Goal: Task Accomplishment & Management: Manage account settings

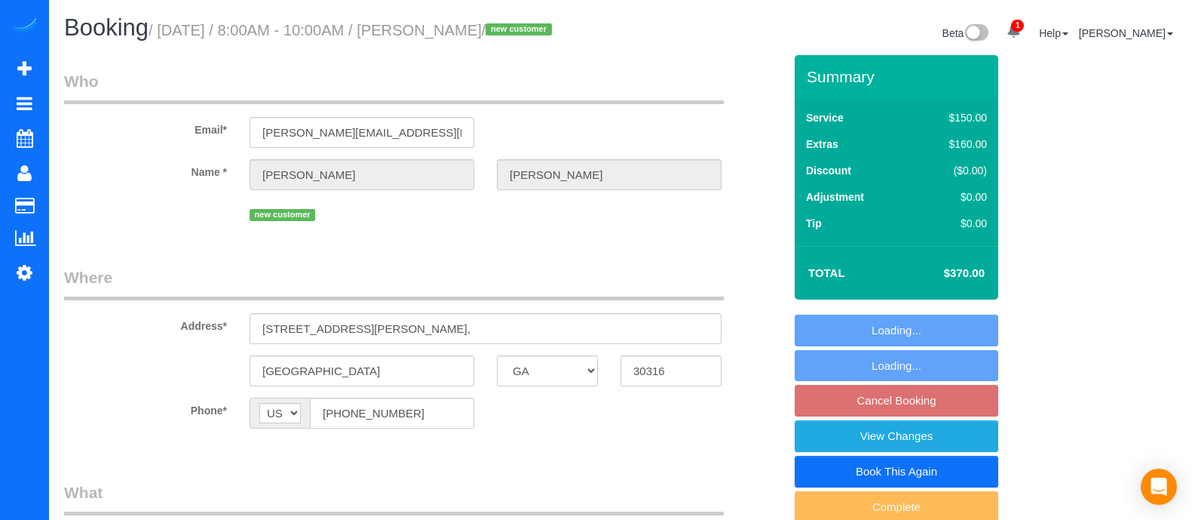
select select "GA"
select select "object:667"
select select "string:fspay-69a6b8ab-ca08-4856-a9ed-844a87af7697"
select select "spot1"
select select "number:3"
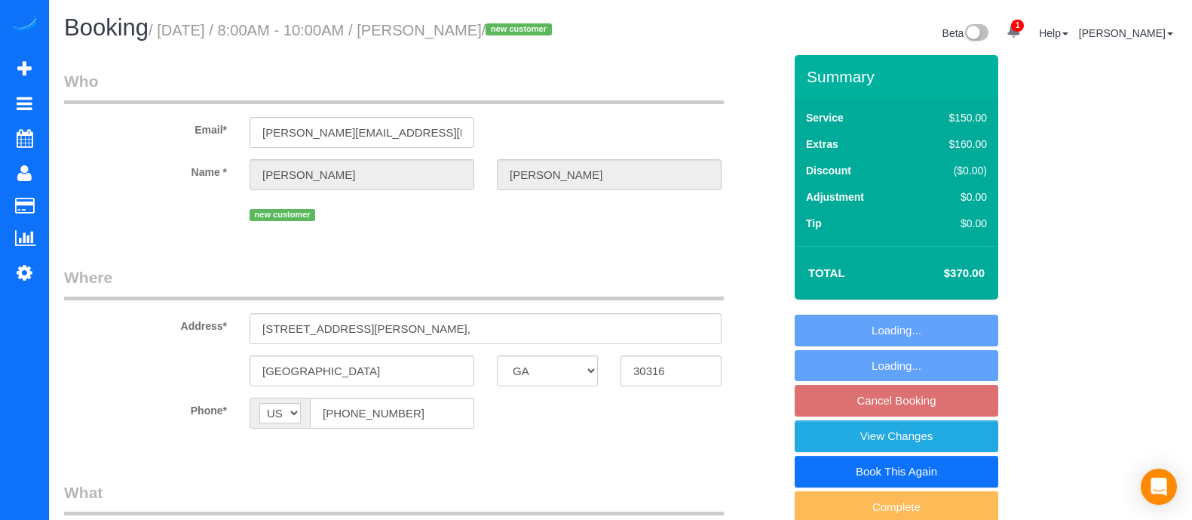
select select "number:6"
select select "object:761"
select select "spot21"
select select "2"
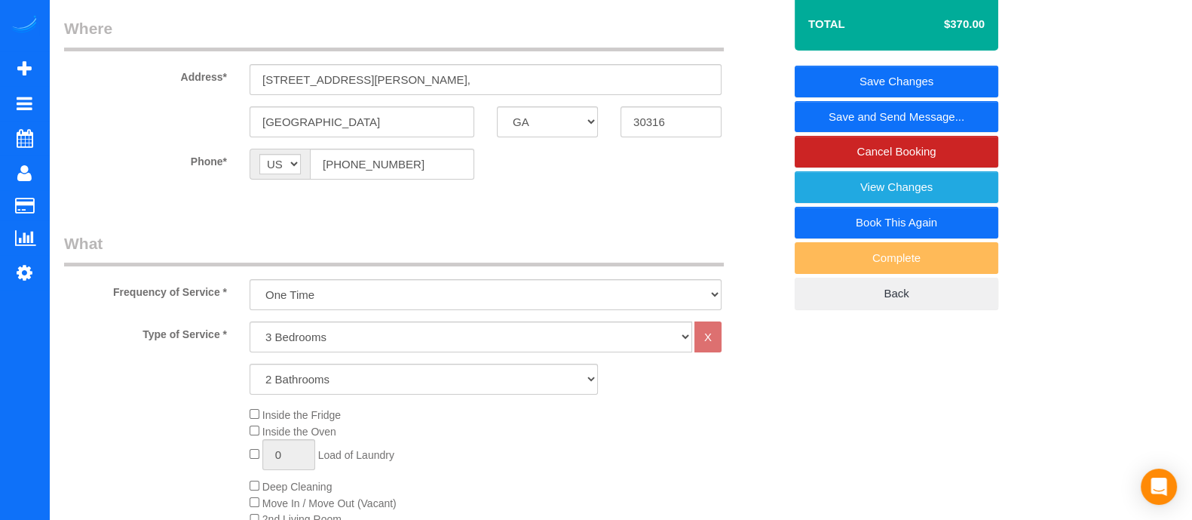
scroll to position [246, 0]
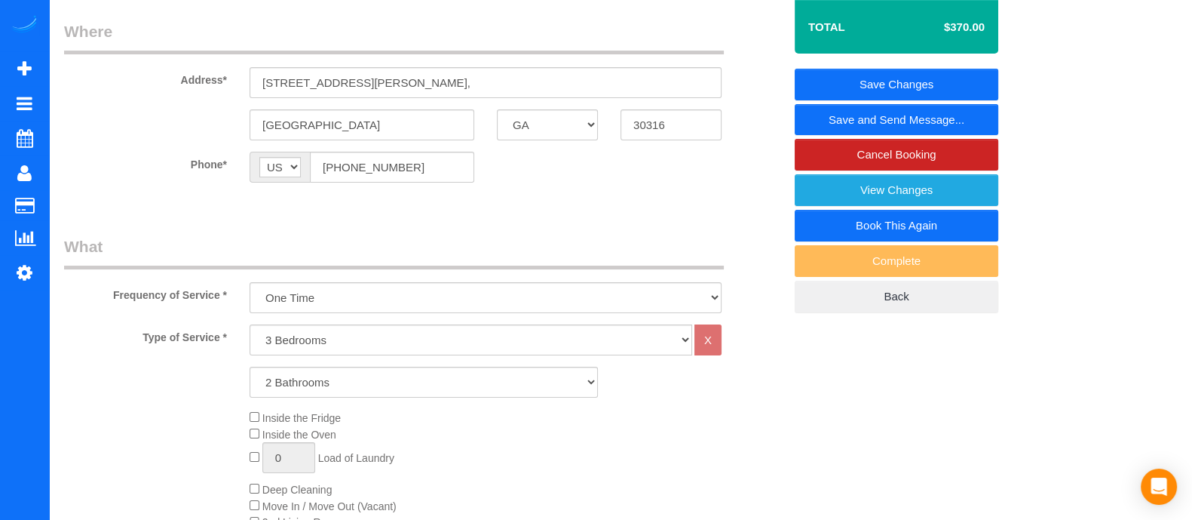
drag, startPoint x: 1180, startPoint y: 150, endPoint x: 1180, endPoint y: 140, distance: 10.6
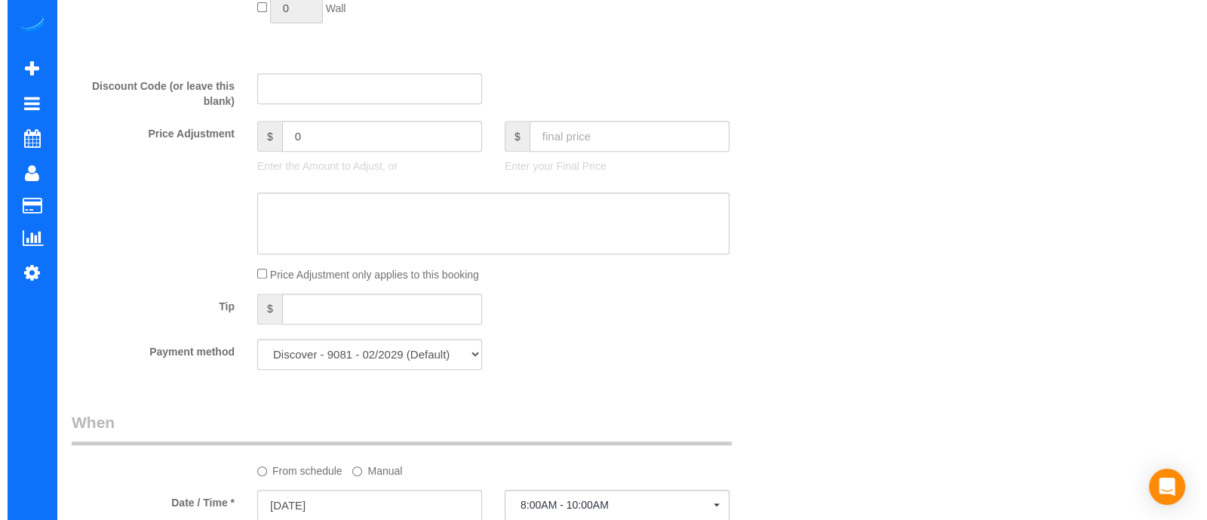
scroll to position [0, 0]
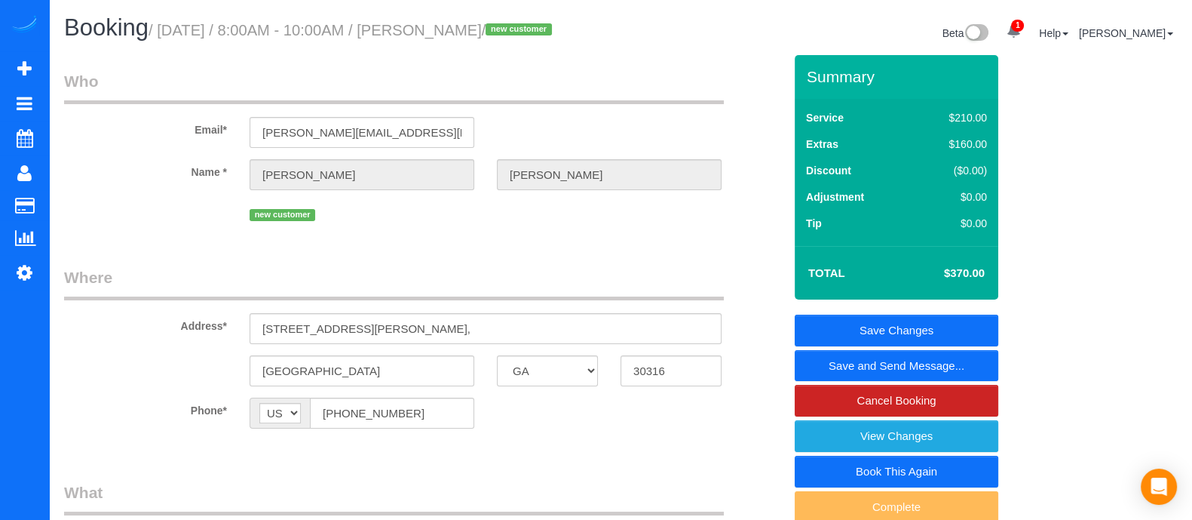
click at [882, 368] on link "Save and Send Message..." at bounding box center [897, 366] width 204 height 32
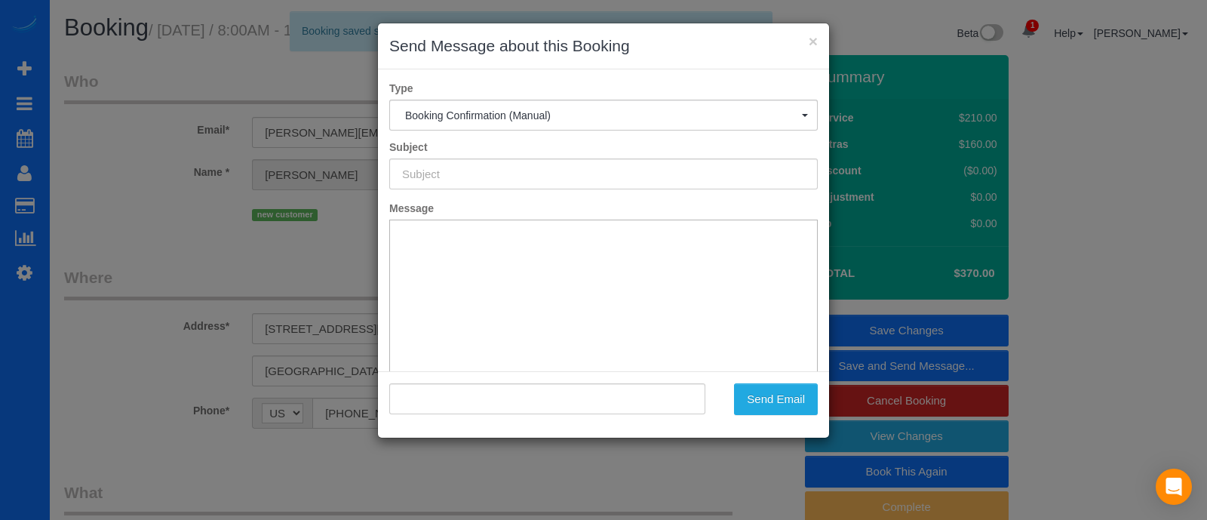
type input "Booking Confirmed!"
type input ""Shifra David" <shifra.s.david@gmail.com>"
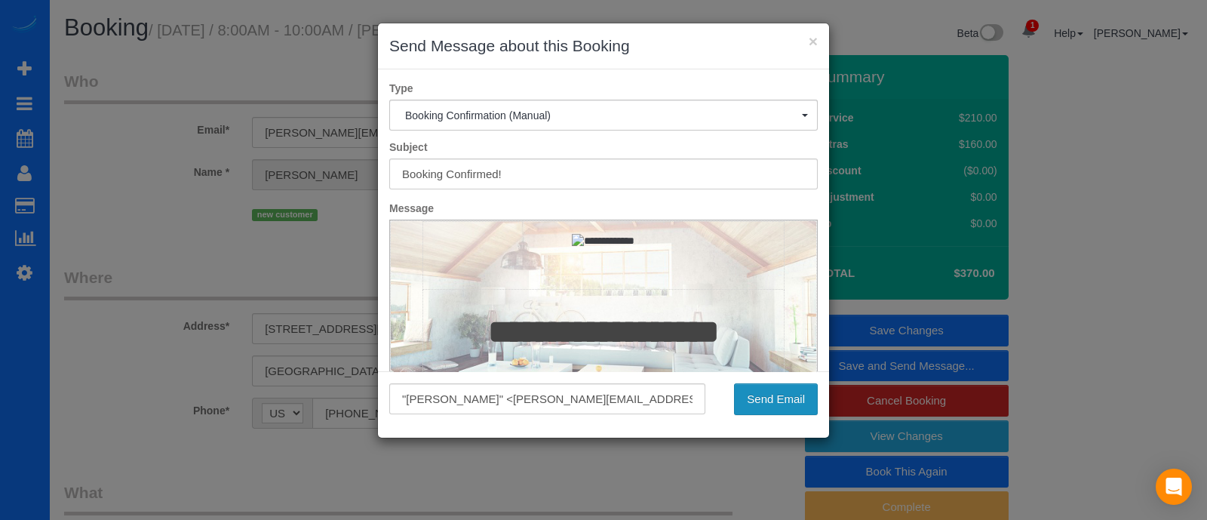
click at [768, 395] on button "Send Email" at bounding box center [776, 399] width 84 height 32
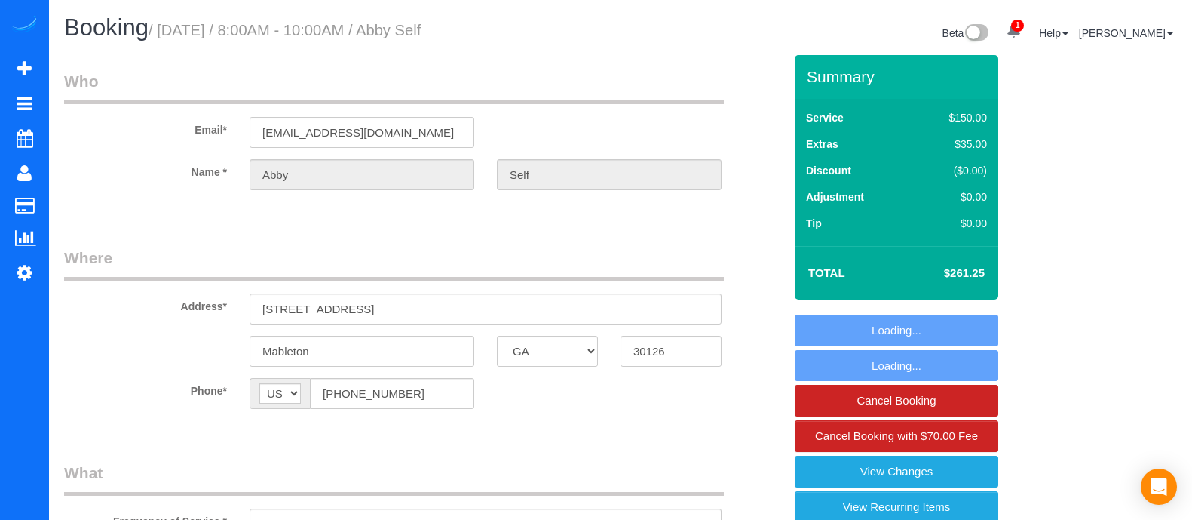
select select "GA"
select select "3"
select select "string:fspay-538dddcb-7aca-4bdd-9e35-d0e04472195b"
select select "spot1"
select select "number:3"
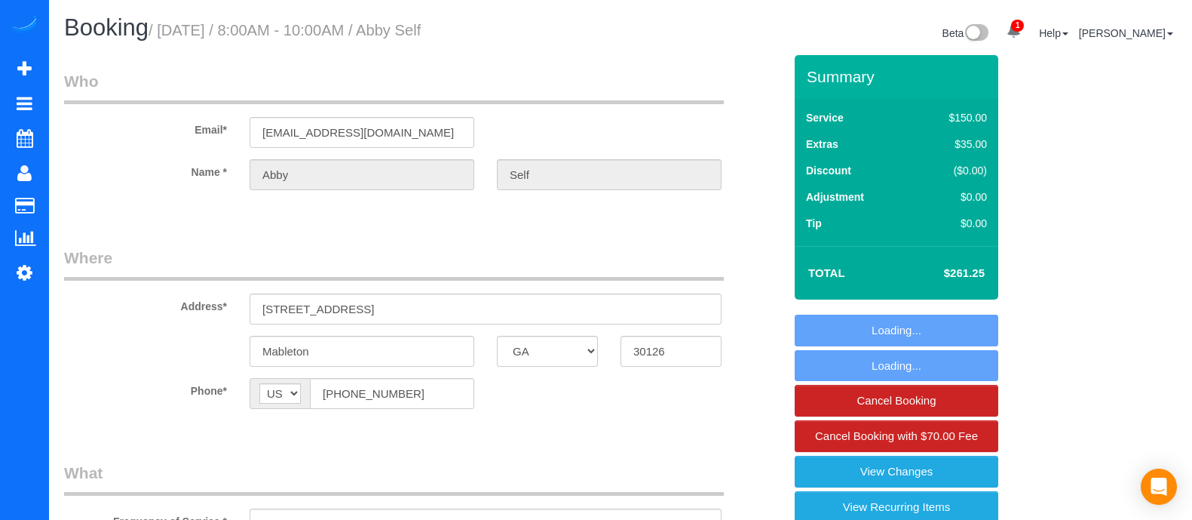
select select "number:6"
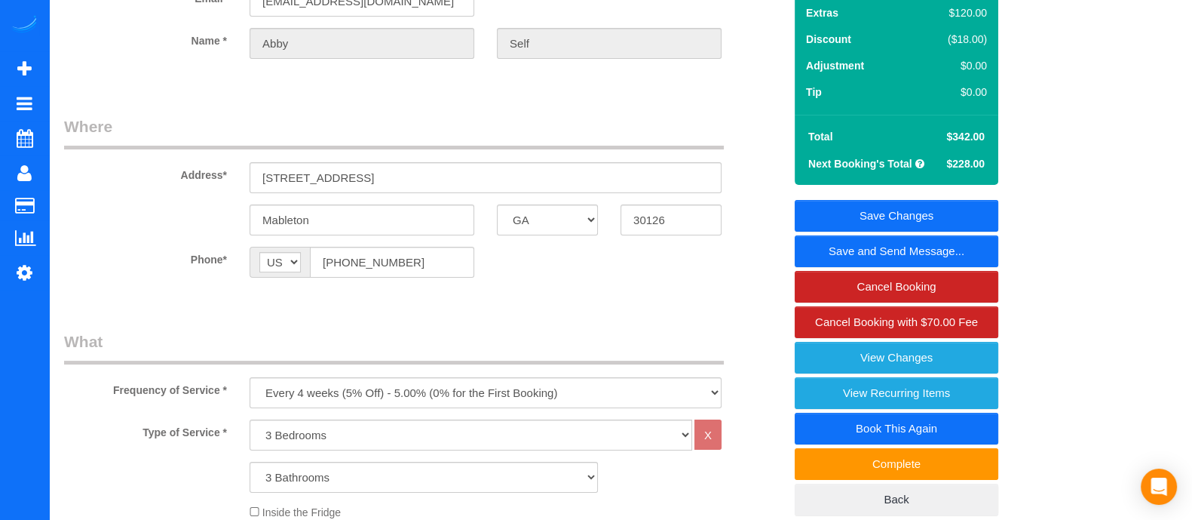
scroll to position [143, 0]
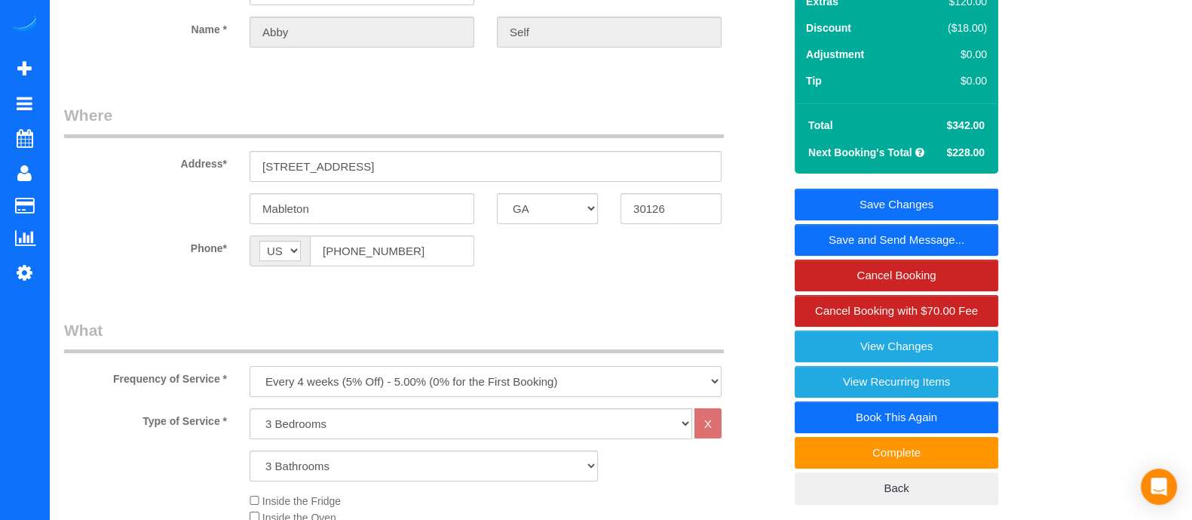
click at [613, 371] on select "One Time Every week (20% Off) - 20.00% (0% for the First Booking) Every 2 weeks…" at bounding box center [486, 381] width 472 height 31
select select "object:768"
click at [250, 366] on select "One Time Every week (20% Off) - 20.00% (0% for the First Booking) Every 2 weeks…" at bounding box center [486, 381] width 472 height 31
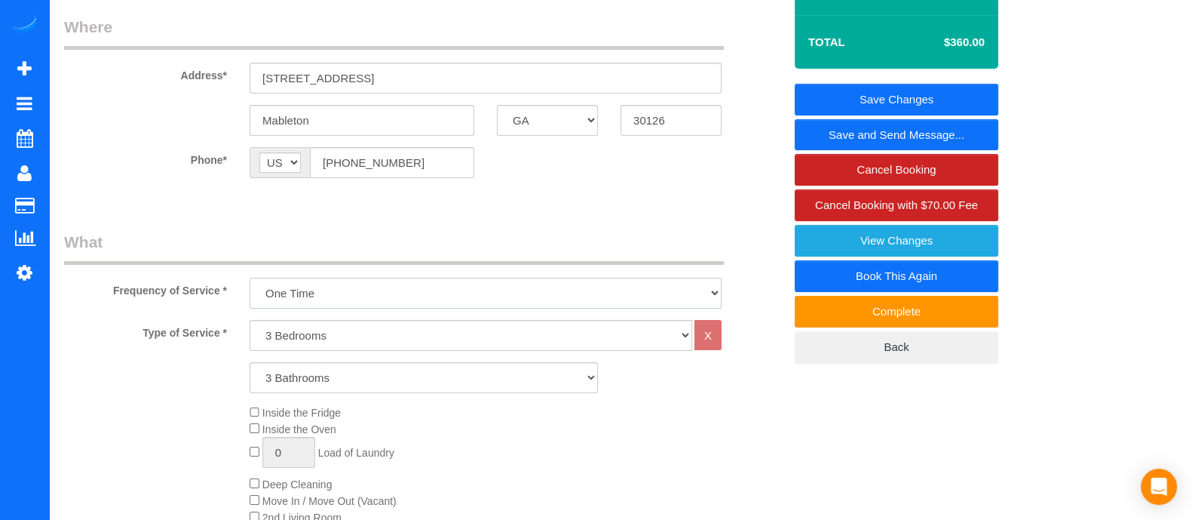
scroll to position [321, 0]
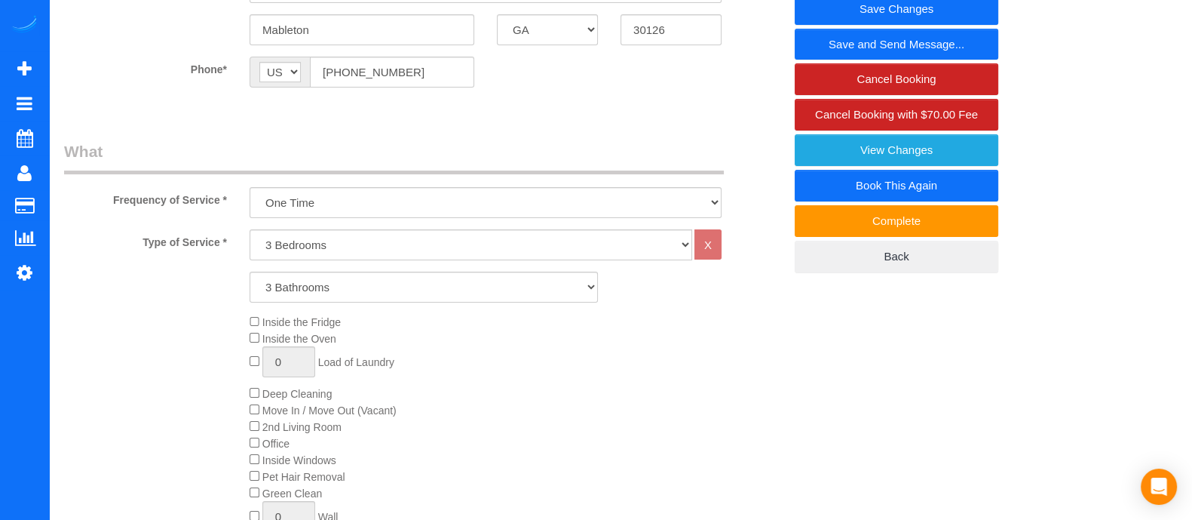
click at [934, 14] on link "Save Changes" at bounding box center [897, 9] width 204 height 32
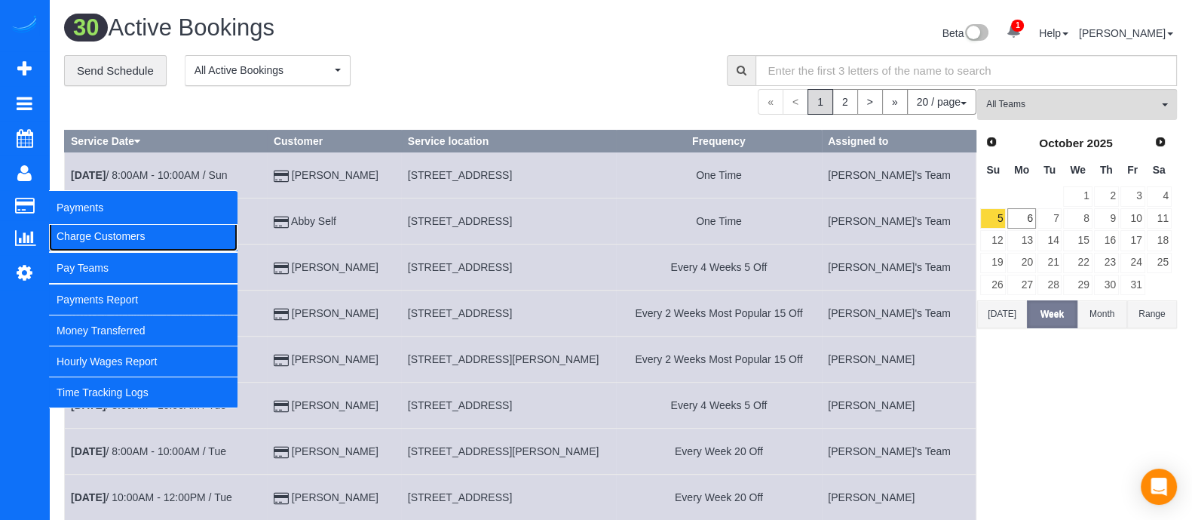
click at [103, 224] on link "Charge Customers" at bounding box center [143, 236] width 189 height 30
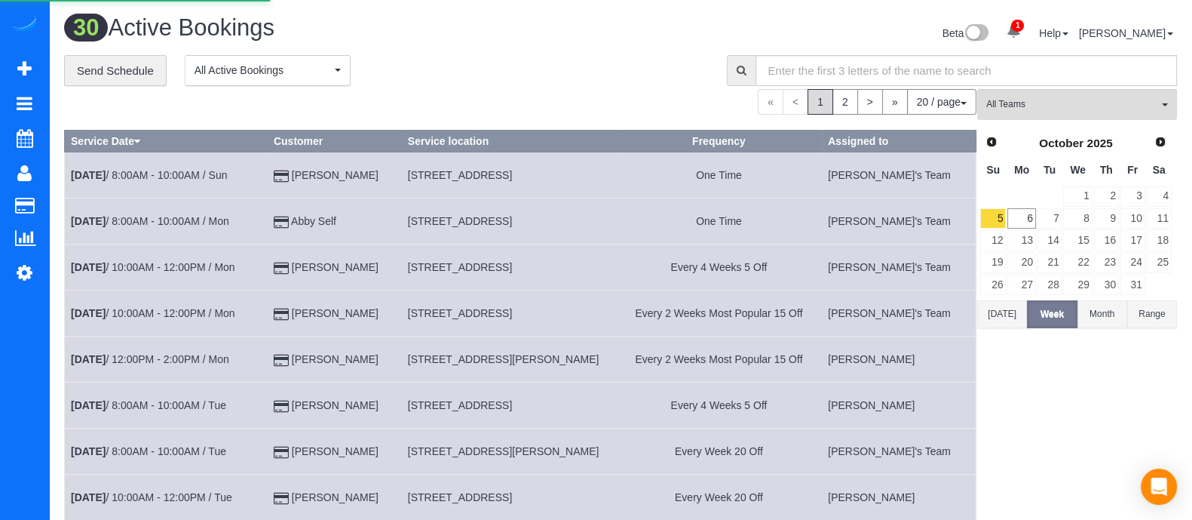
select select
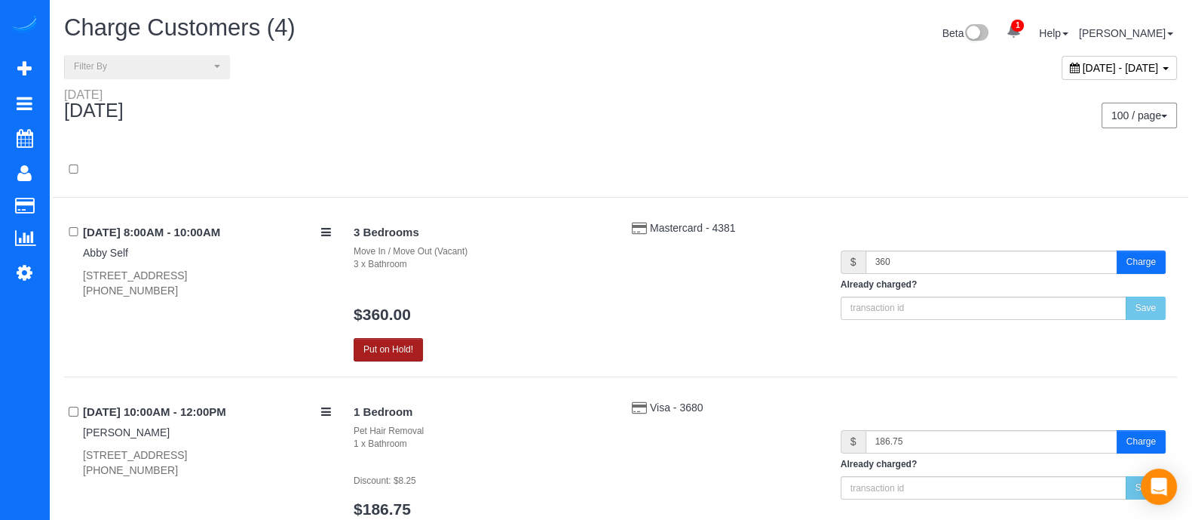
click at [392, 345] on button "Put on Hold!" at bounding box center [388, 349] width 69 height 23
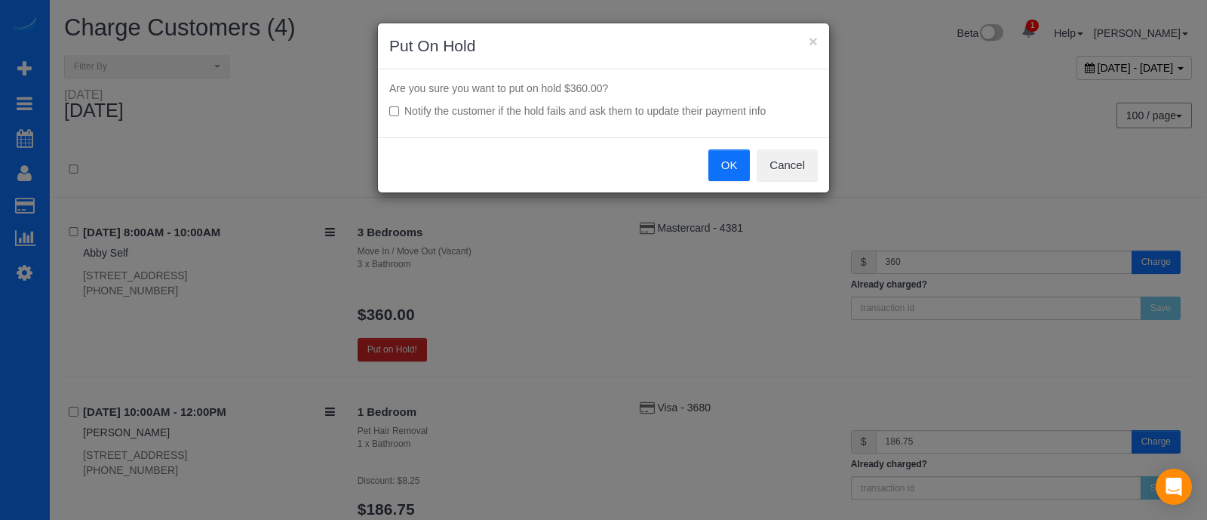
click at [728, 155] on button "OK" at bounding box center [729, 165] width 42 height 32
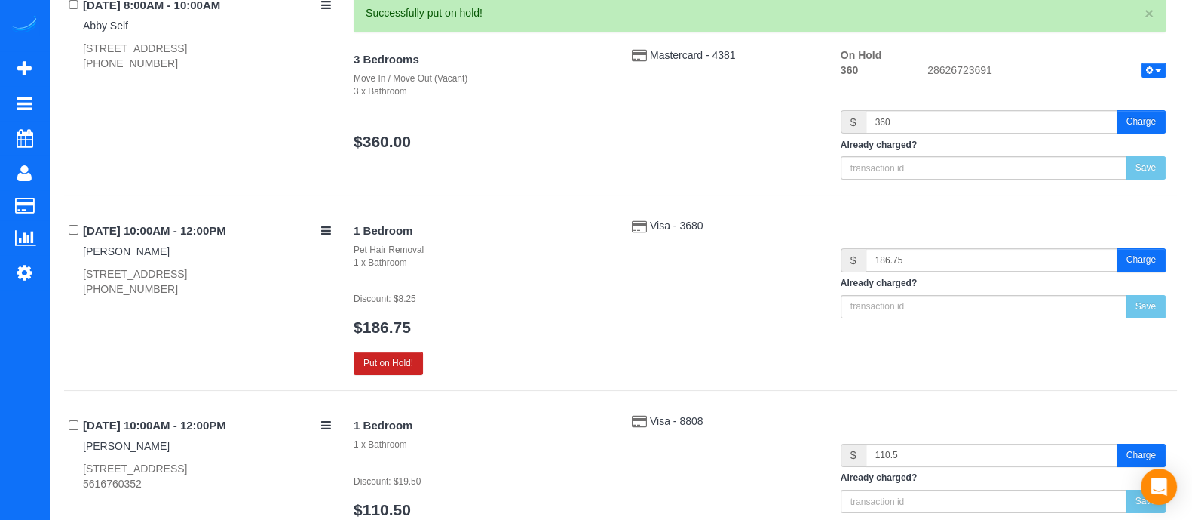
scroll to position [243, 0]
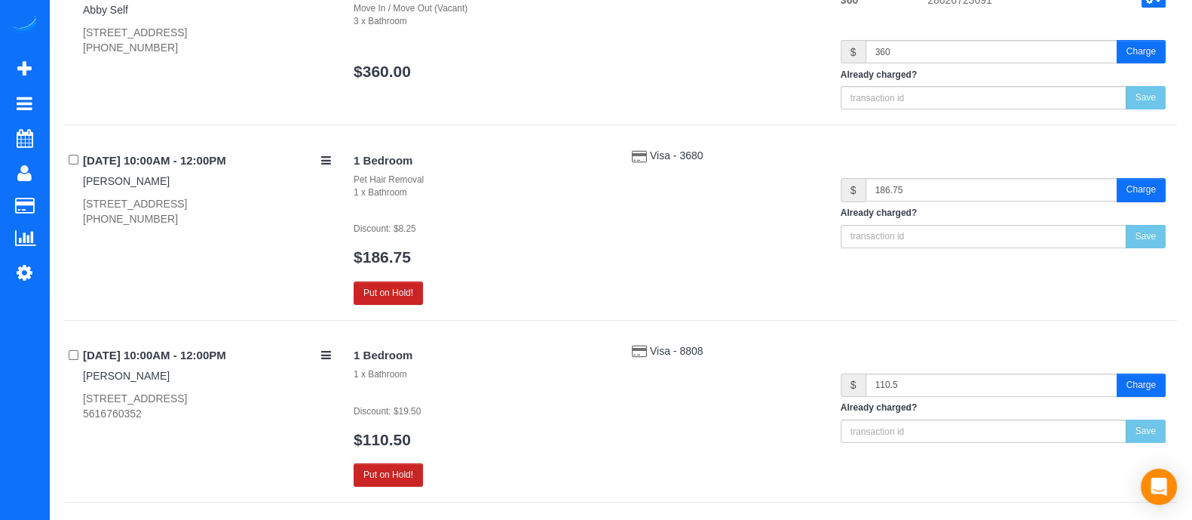
click at [398, 343] on div "1 Bedroom 1 x Bathroom Discount: $19.50 $110.50 Put on Hold!" at bounding box center [481, 414] width 278 height 143
click at [398, 296] on button "Put on Hold!" at bounding box center [388, 292] width 69 height 23
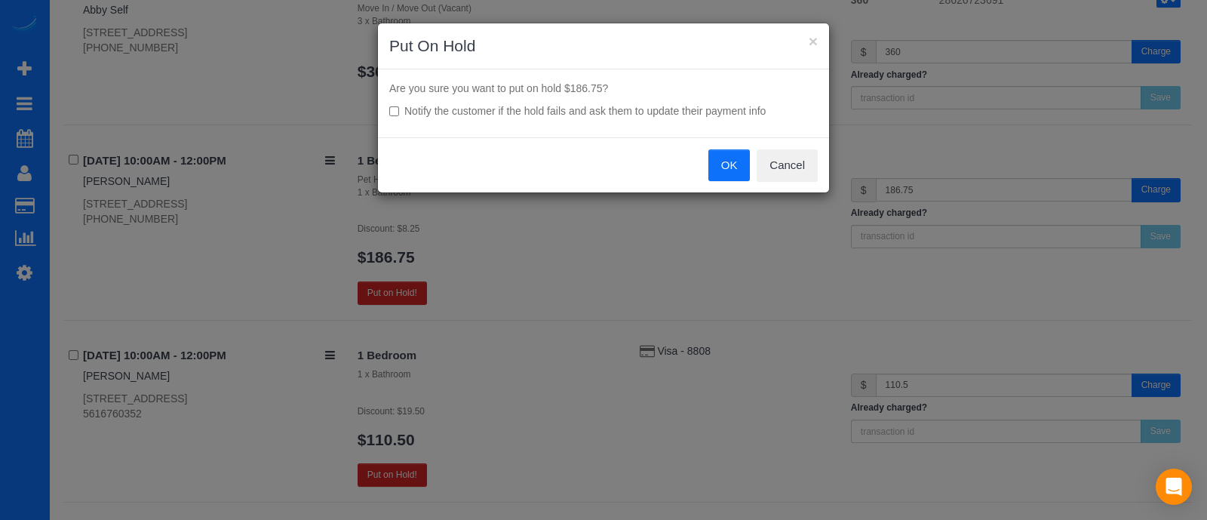
click at [717, 175] on button "OK" at bounding box center [729, 165] width 42 height 32
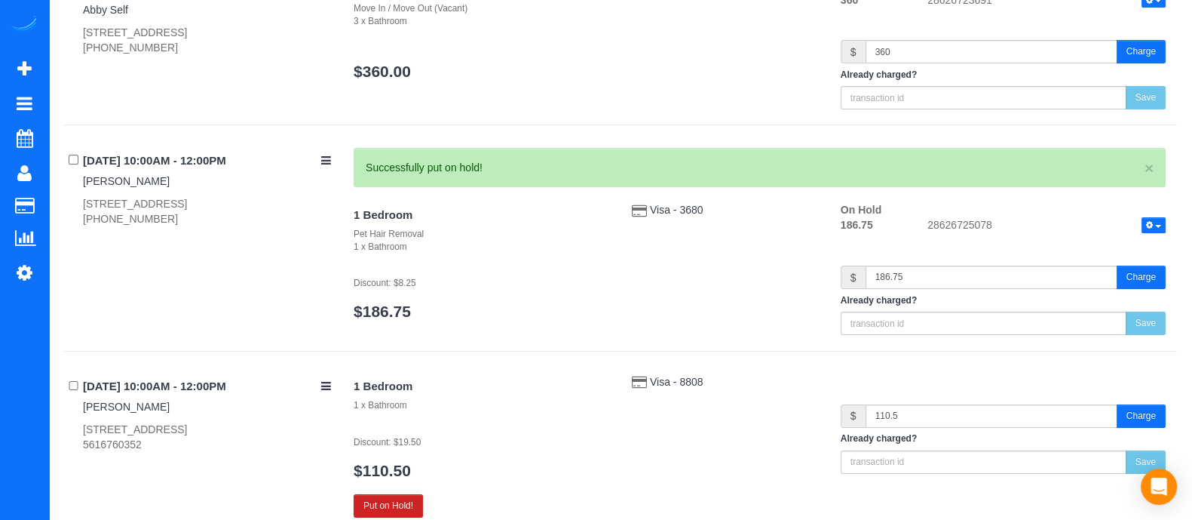
scroll to position [407, 0]
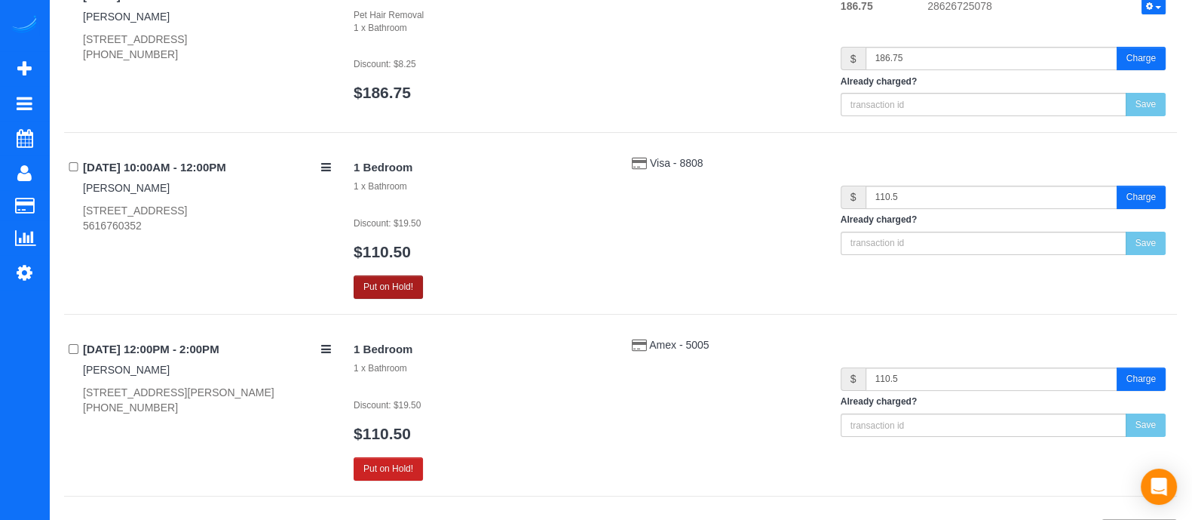
click at [404, 282] on button "Put on Hold!" at bounding box center [388, 286] width 69 height 23
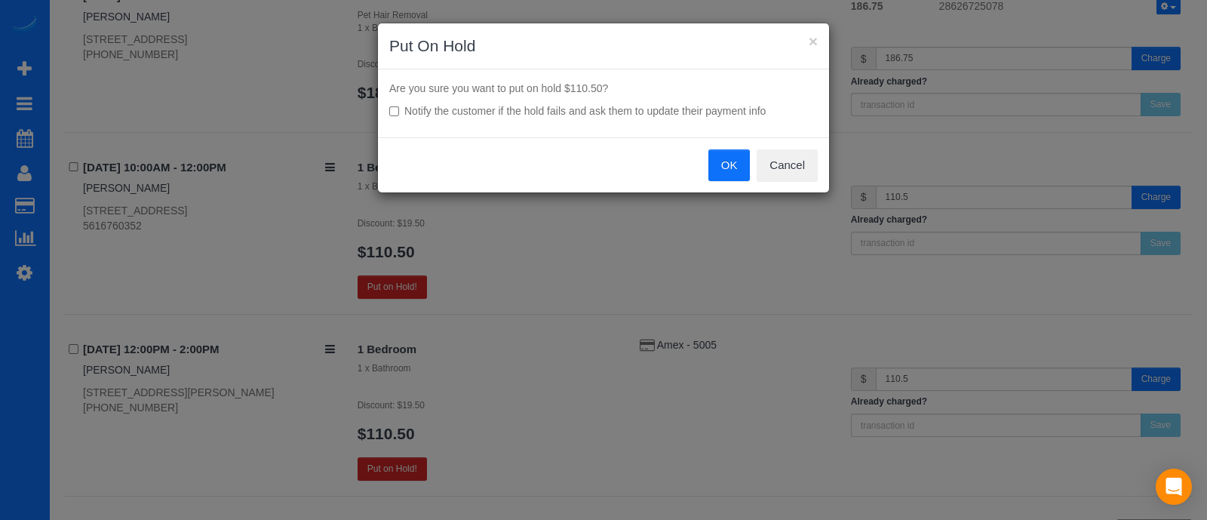
click at [741, 157] on button "OK" at bounding box center [729, 165] width 42 height 32
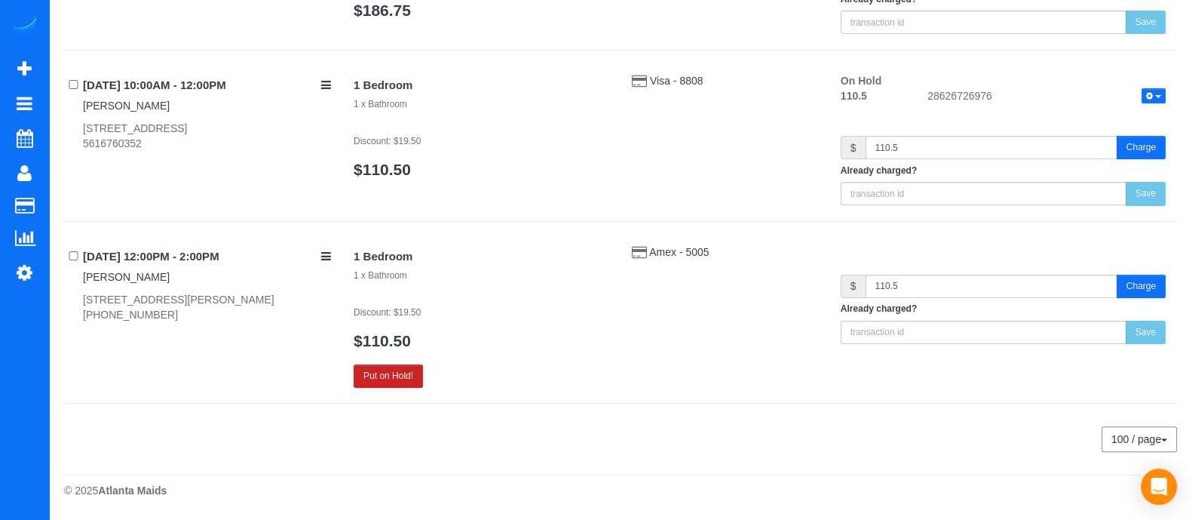
scroll to position [486, 0]
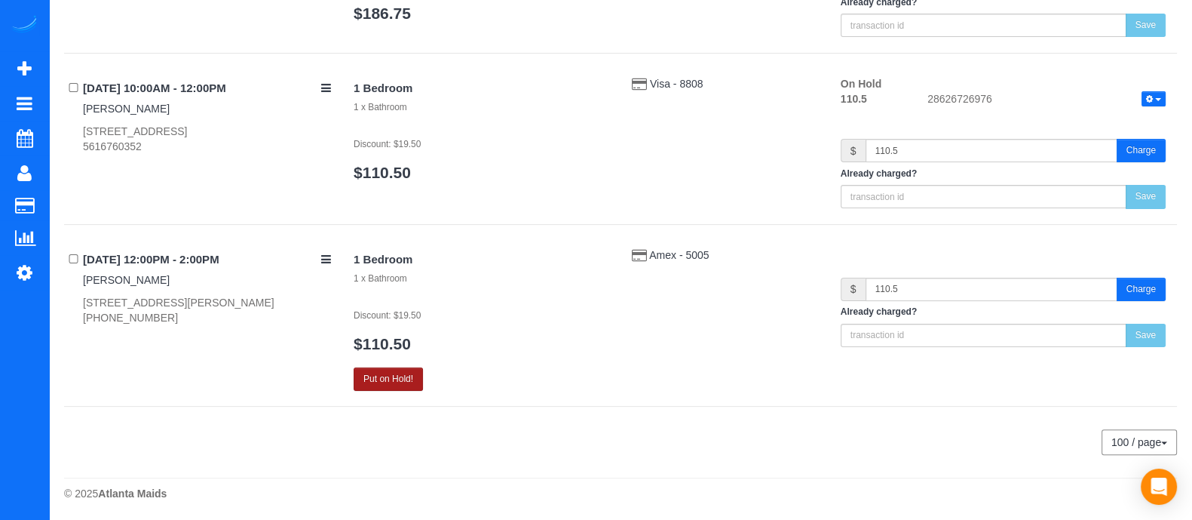
click at [402, 367] on button "Put on Hold!" at bounding box center [388, 378] width 69 height 23
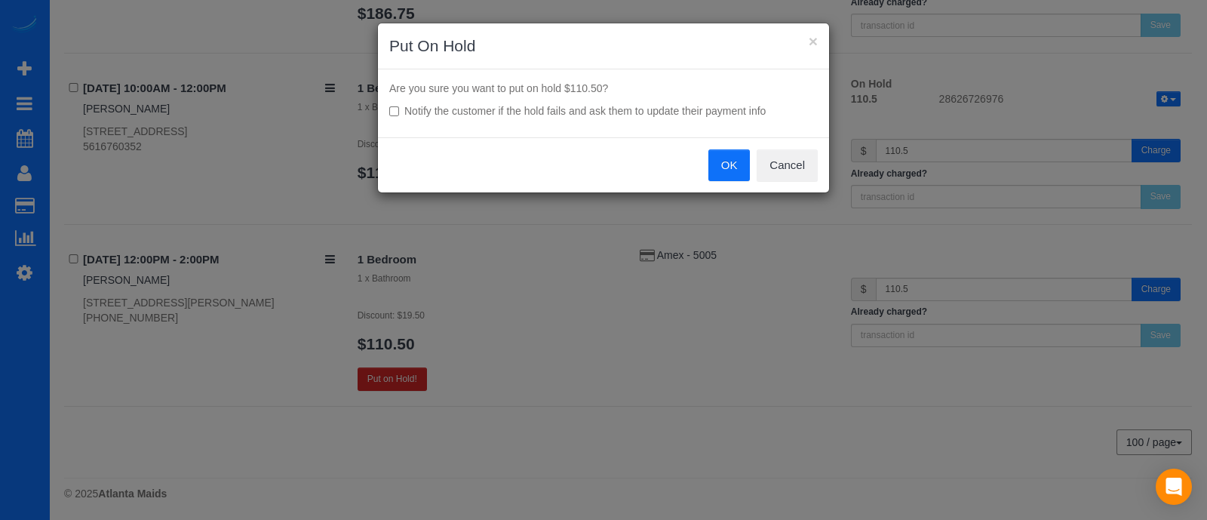
click at [729, 175] on button "OK" at bounding box center [729, 165] width 42 height 32
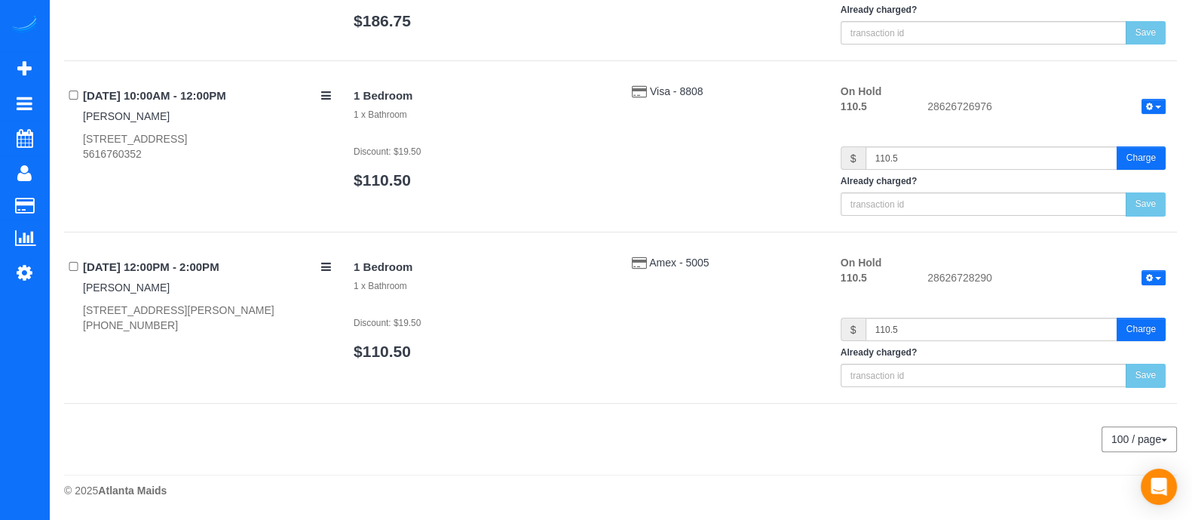
scroll to position [476, 0]
